Goal: Task Accomplishment & Management: Manage account settings

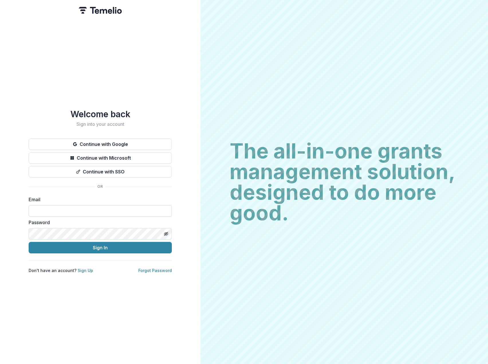
click at [146, 209] on input at bounding box center [100, 210] width 143 height 11
type input "**********"
click at [154, 268] on link "Forgot Password" at bounding box center [155, 270] width 34 height 5
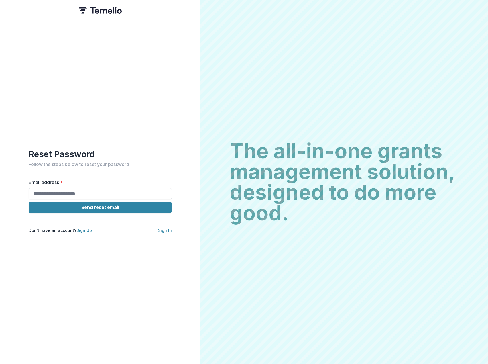
click at [84, 188] on input "Email address *" at bounding box center [100, 193] width 143 height 11
type input "**********"
click at [106, 206] on button "Send reset email" at bounding box center [100, 207] width 143 height 11
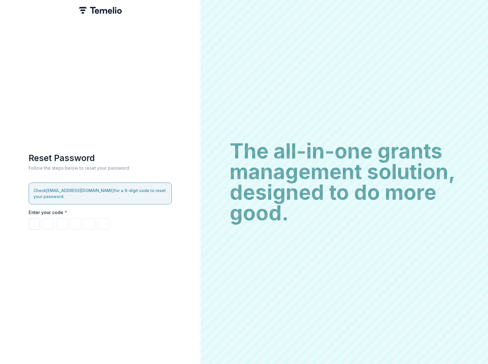
click at [32, 220] on input "Please enter your pin code" at bounding box center [34, 223] width 11 height 11
type input "*"
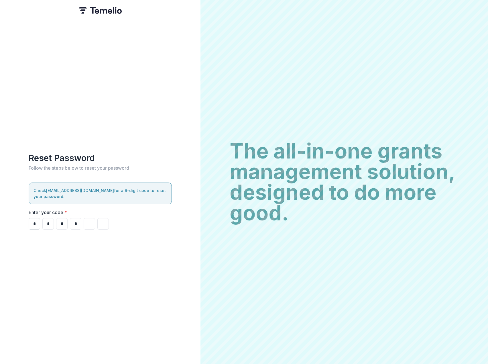
type input "*"
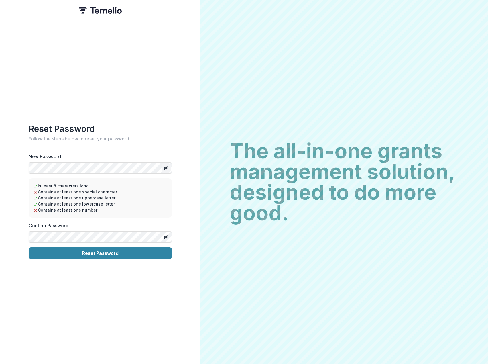
click at [167, 167] on icon "Toggle password visibility" at bounding box center [166, 168] width 3 height 2
click at [168, 236] on icon "Toggle password visibility" at bounding box center [167, 237] width 2 height 2
click at [106, 250] on button "Reset Password" at bounding box center [100, 252] width 143 height 11
